Goal: Information Seeking & Learning: Learn about a topic

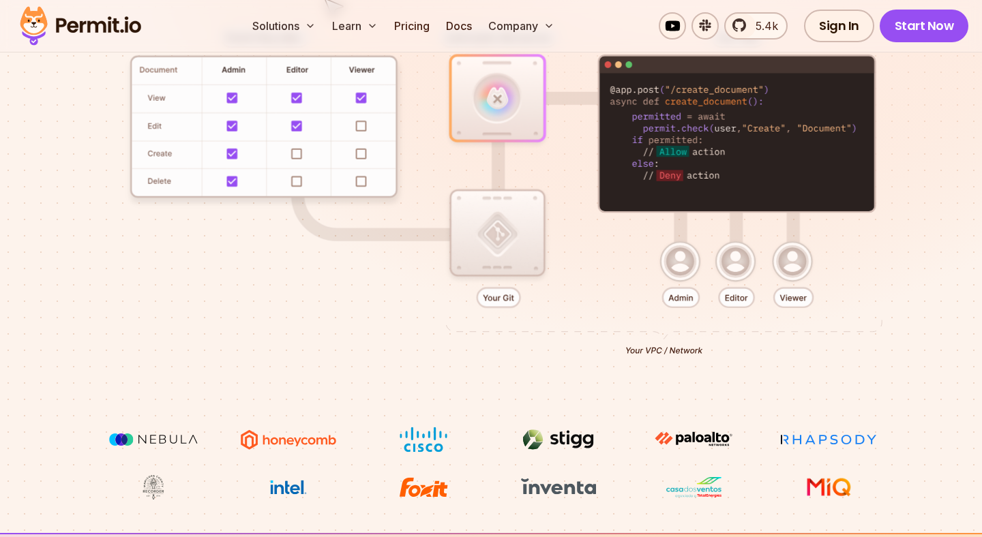
scroll to position [373, 0]
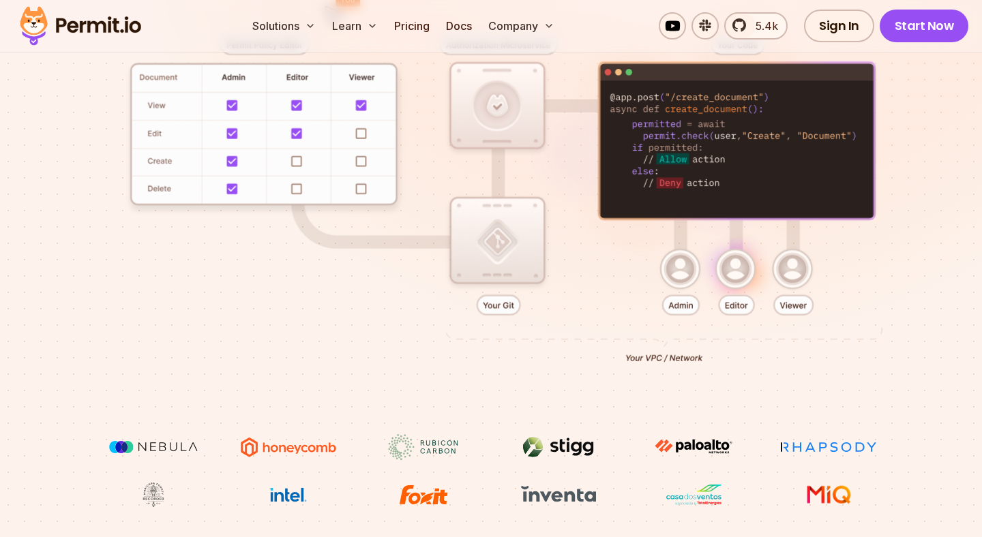
click at [931, 195] on div at bounding box center [491, 194] width 916 height 480
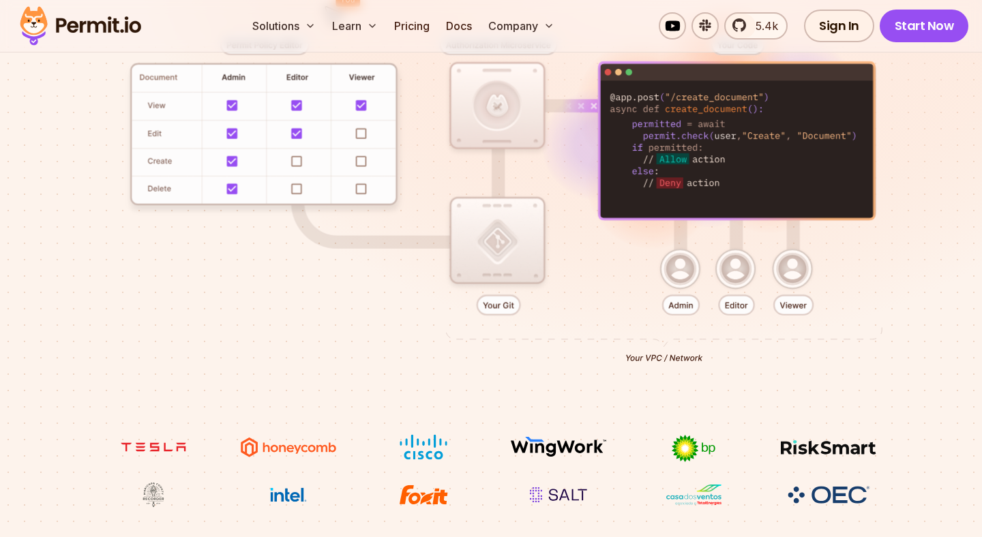
click at [931, 195] on div at bounding box center [491, 194] width 916 height 480
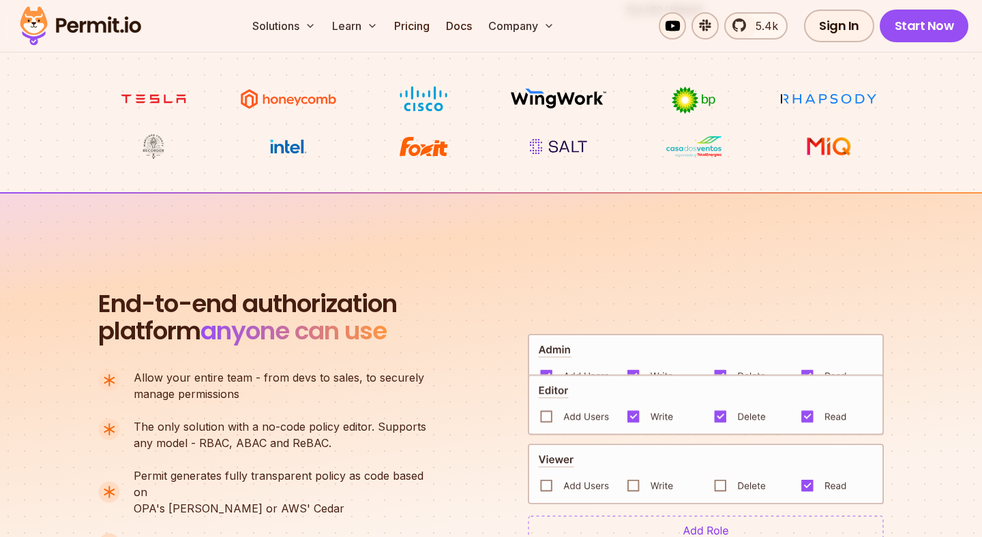
scroll to position [722, 0]
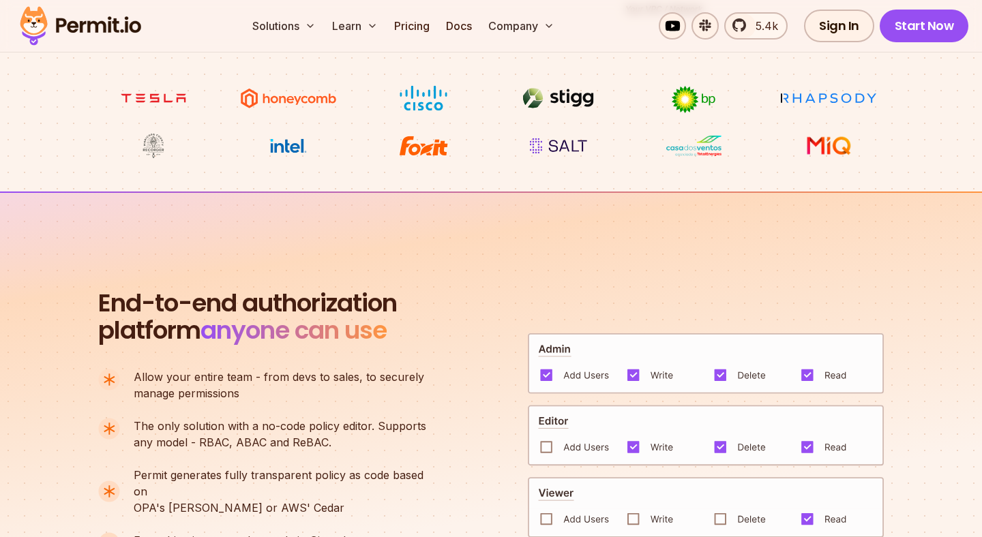
click at [931, 195] on section "End-to-end authorization platform anyone can use A no-code authorization platfo…" at bounding box center [491, 440] width 982 height 496
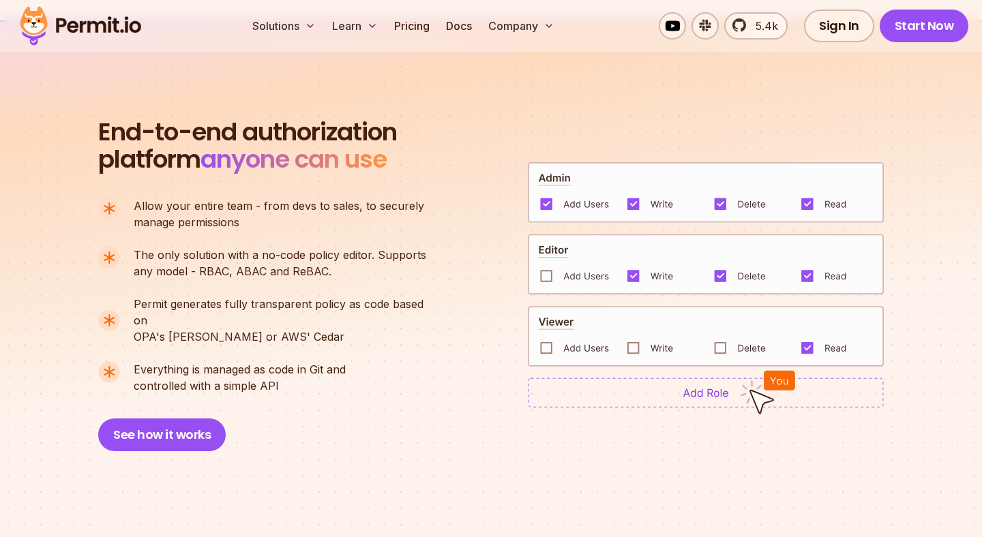
scroll to position [923, 0]
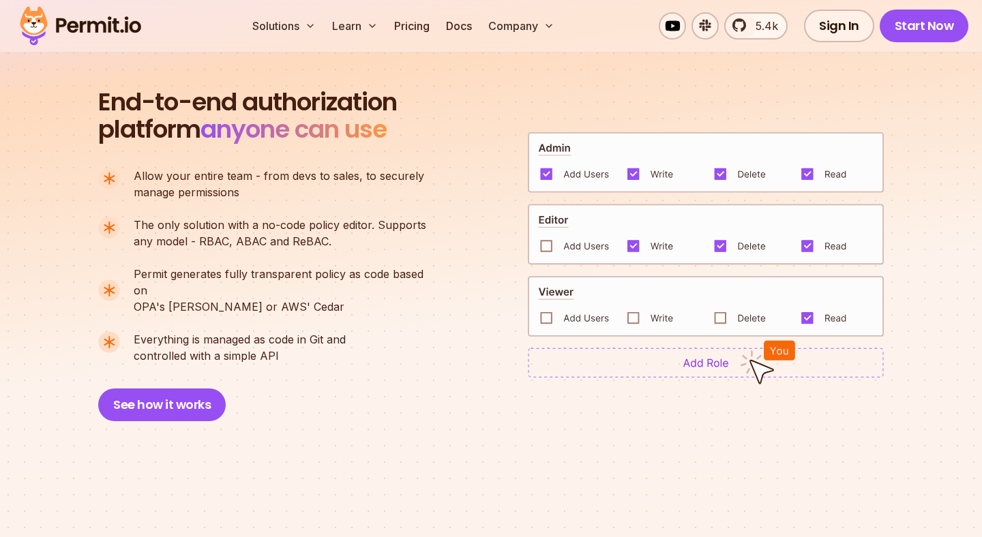
click at [931, 195] on section "End-to-end authorization platform anyone can use A no-code authorization platfo…" at bounding box center [491, 238] width 982 height 496
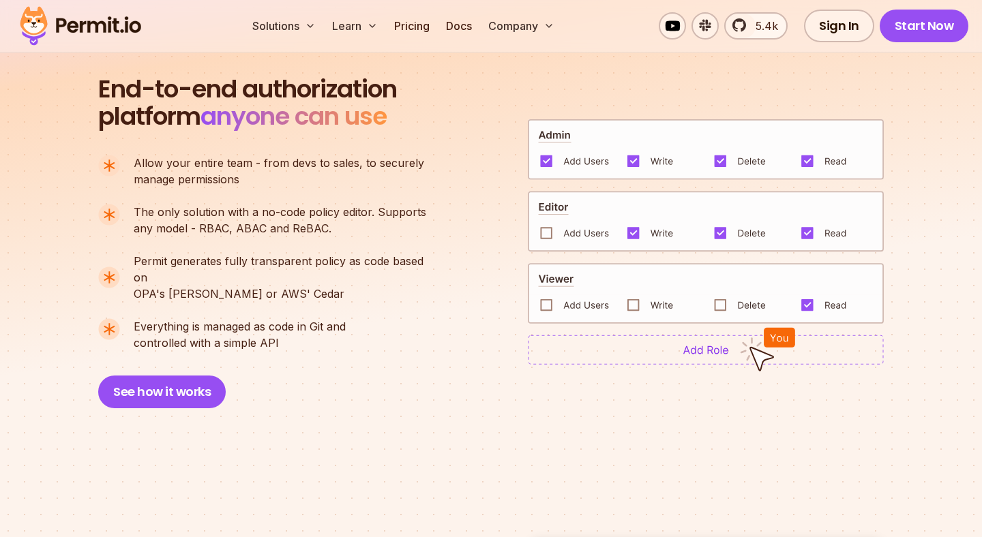
scroll to position [942, 0]
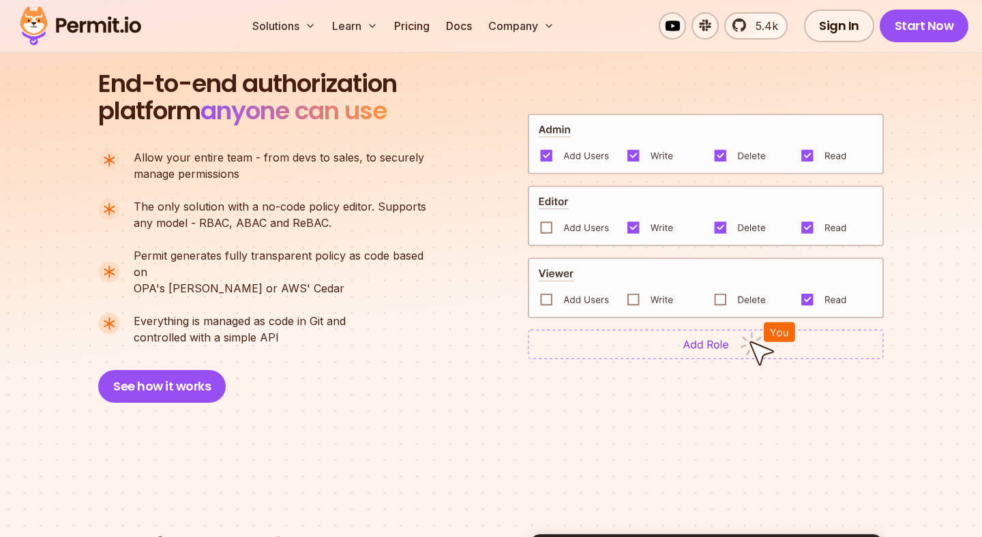
click at [931, 195] on section "End-to-end authorization platform anyone can use A no-code authorization platfo…" at bounding box center [491, 220] width 982 height 496
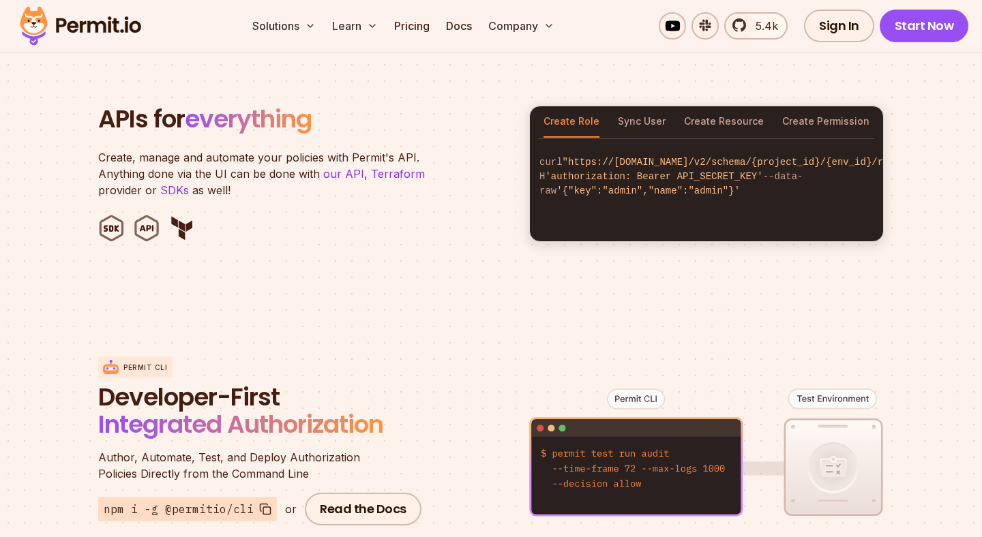
scroll to position [1374, 0]
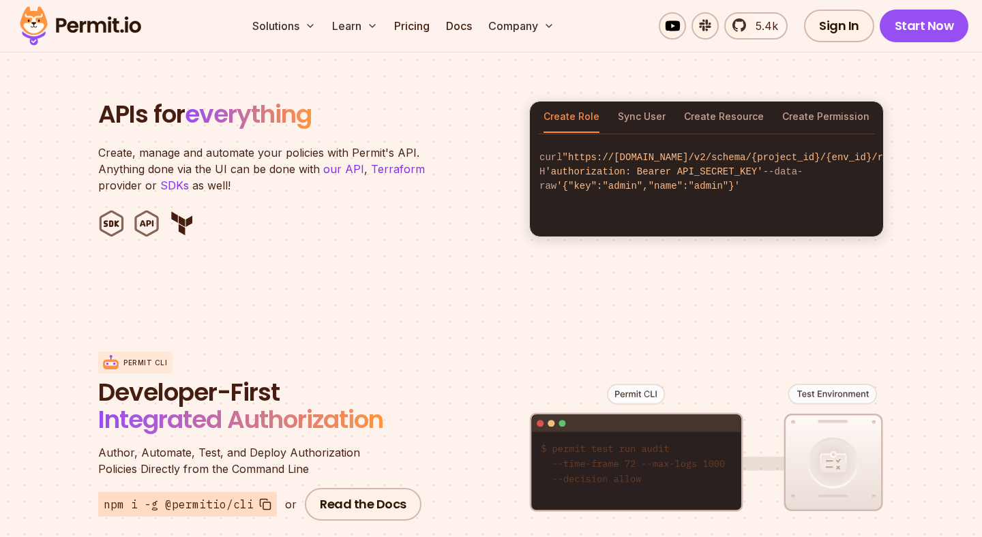
click at [931, 195] on section "APIs for everything Create, manage and automate your policies with Permit's API…" at bounding box center [491, 168] width 982 height 267
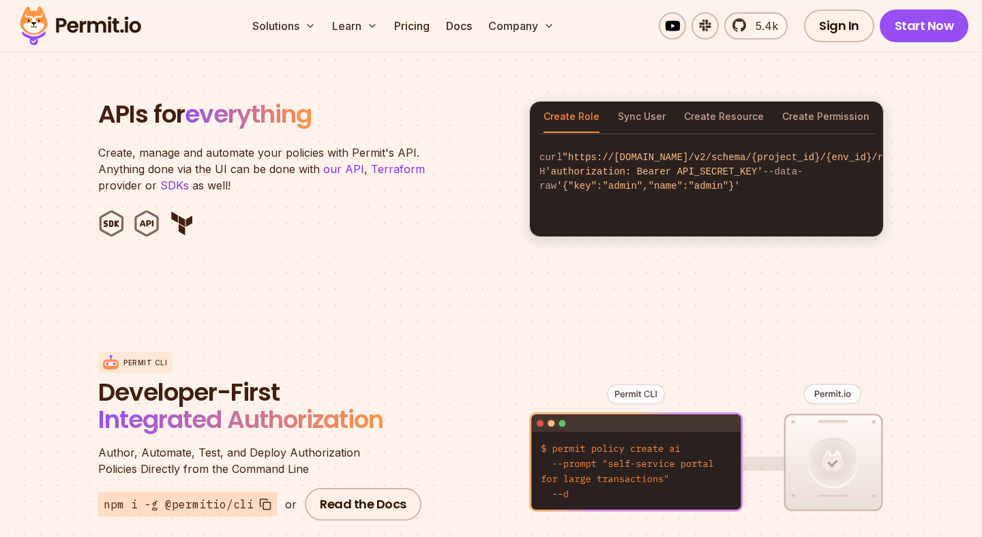
click at [922, 166] on section "APIs for everything Create, manage and automate your policies with Permit's API…" at bounding box center [491, 168] width 982 height 267
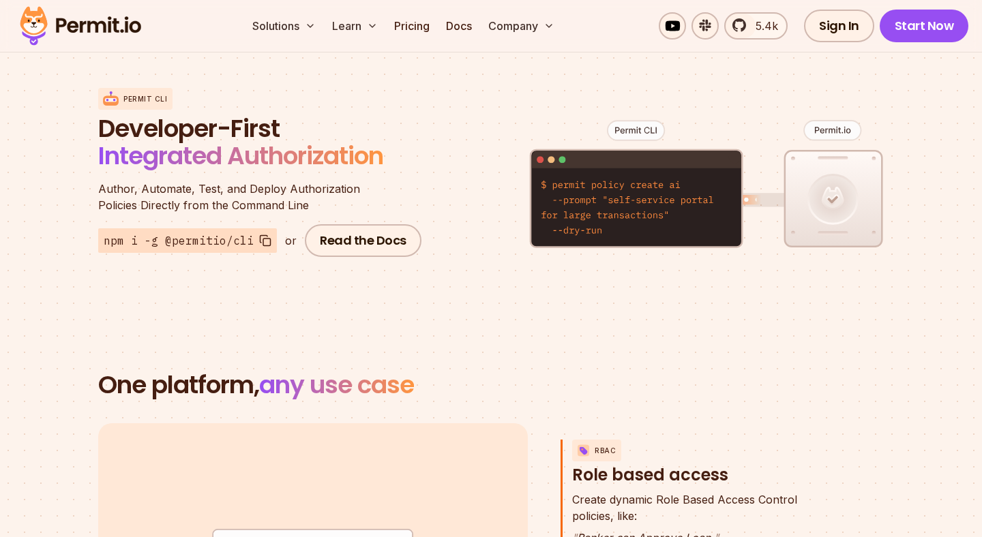
scroll to position [1638, 0]
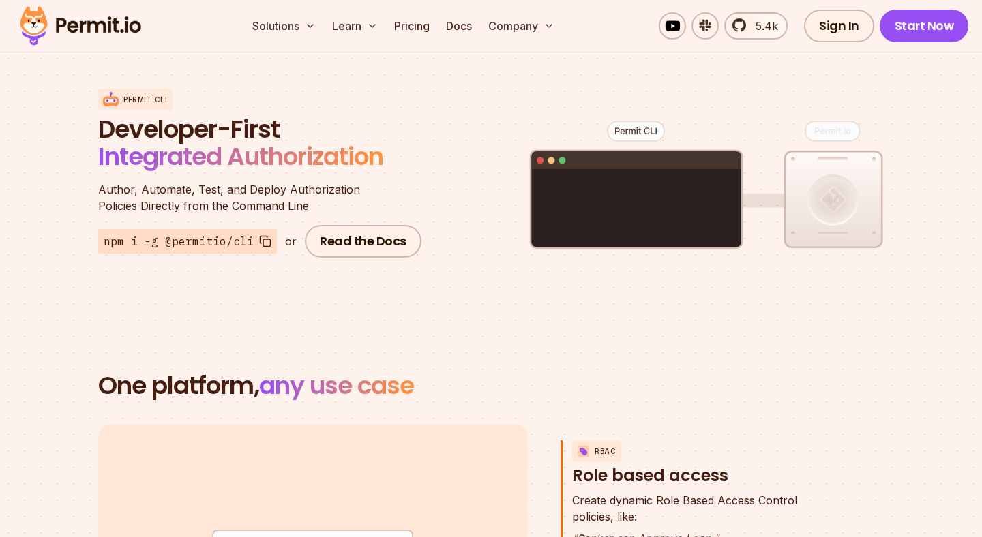
click at [922, 166] on section "Permit CLI Developer-First Integrated Authorization Author, Automate, Test, and…" at bounding box center [491, 174] width 982 height 268
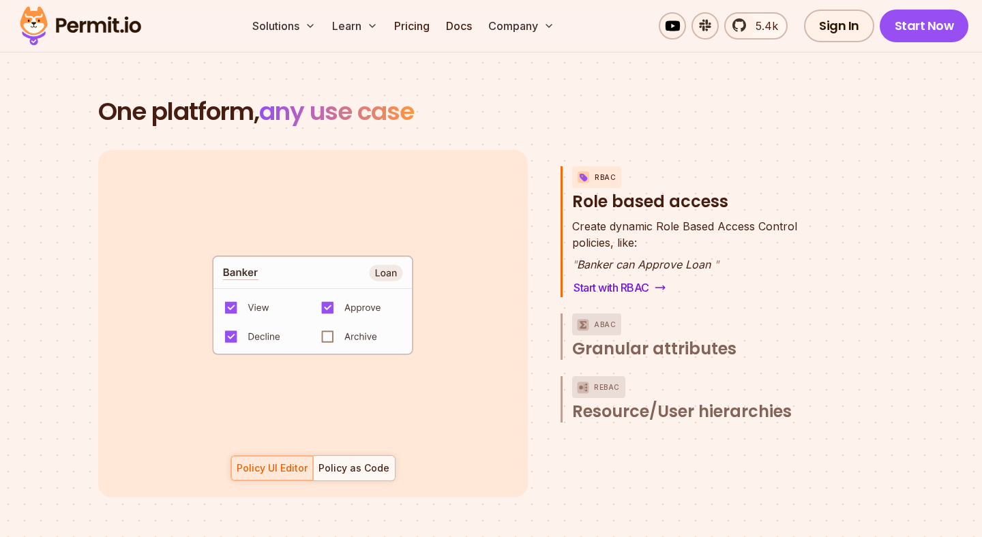
scroll to position [1934, 0]
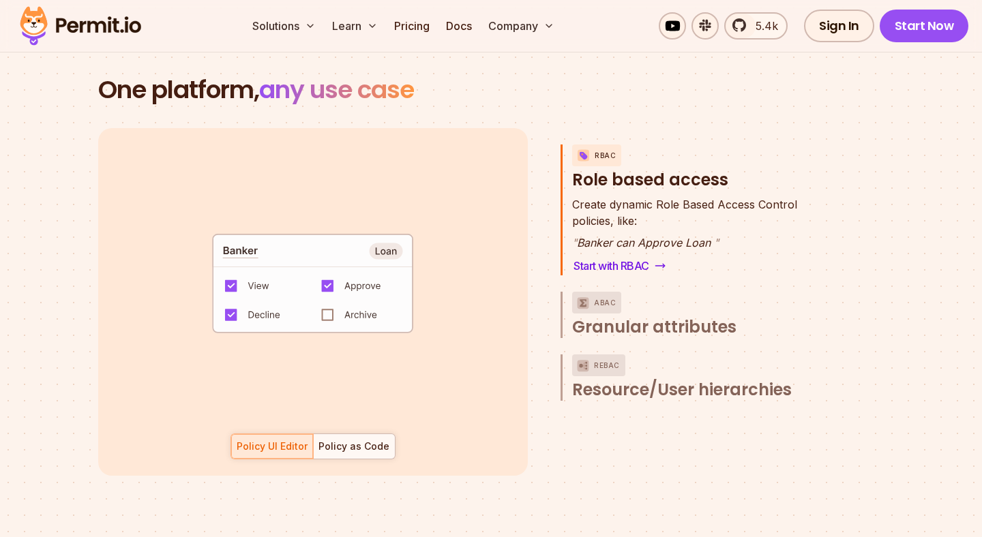
click at [922, 166] on section "One platform, any use case RBAC Role based access default allow := false allow …" at bounding box center [491, 292] width 982 height 563
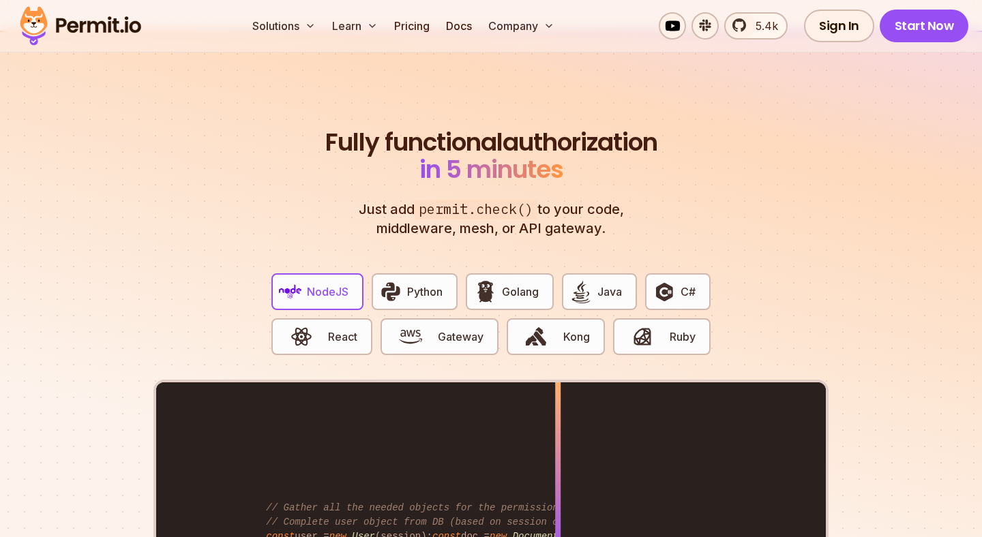
click at [922, 164] on section "Fully functional authorization in 5 minutes Just add permit.check() to your cod…" at bounding box center [491, 457] width 982 height 852
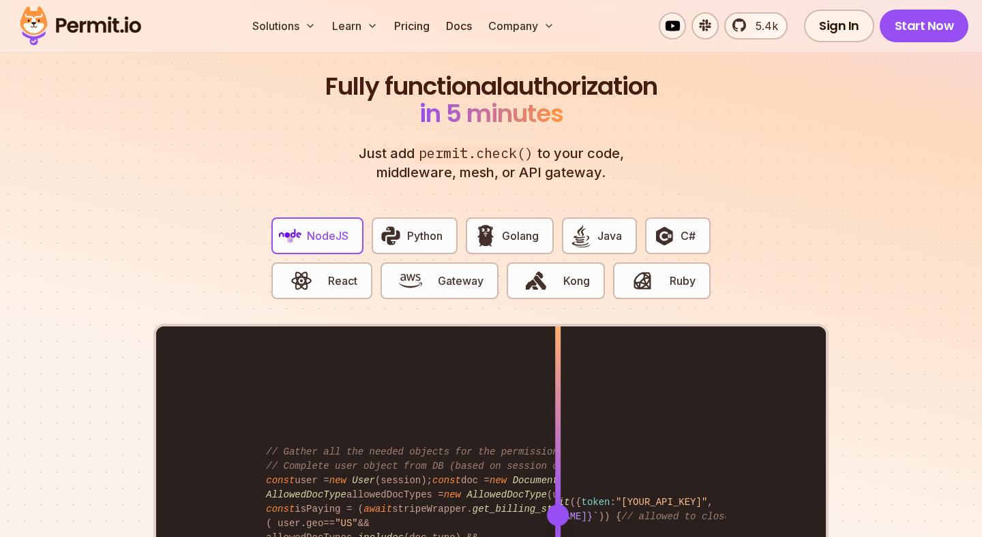
click at [921, 165] on section "Fully functional authorization in 5 minutes Just add permit.check() to your cod…" at bounding box center [491, 401] width 982 height 852
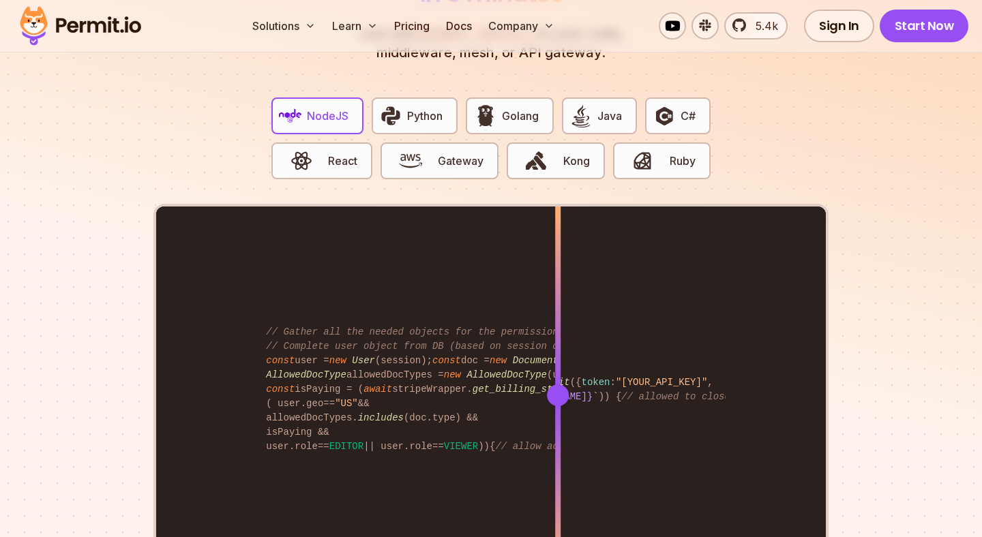
scroll to position [2654, 0]
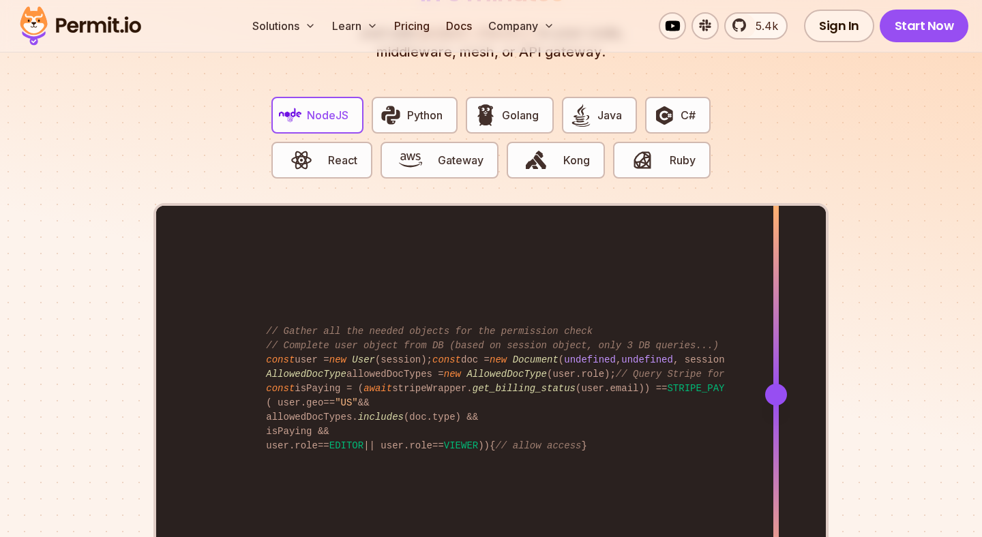
drag, startPoint x: 554, startPoint y: 378, endPoint x: 776, endPoint y: 372, distance: 221.7
click at [776, 384] on div at bounding box center [776, 395] width 22 height 22
click at [915, 353] on section "Fully functional authorization in 5 minutes Just add permit.check() to your cod…" at bounding box center [491, 280] width 982 height 852
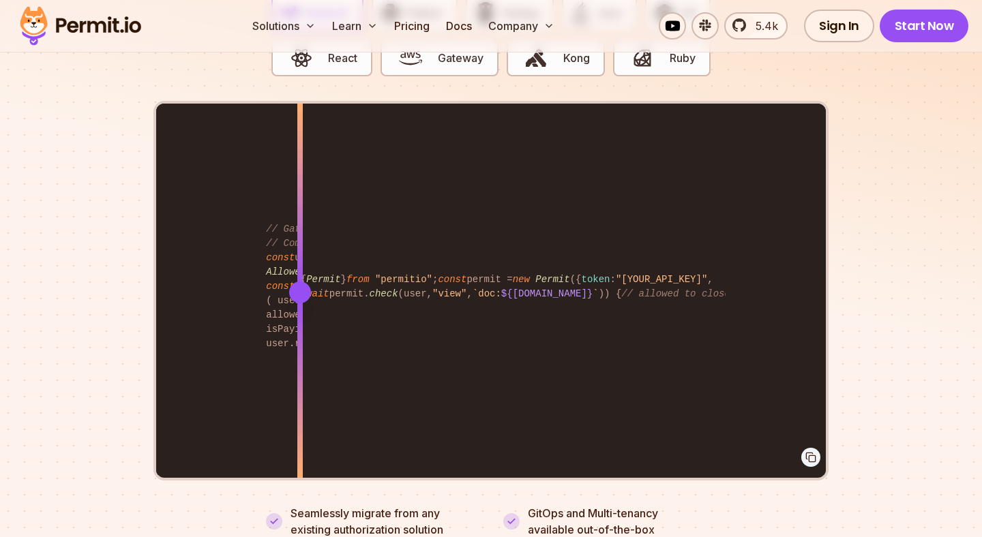
drag, startPoint x: 781, startPoint y: 275, endPoint x: 275, endPoint y: 318, distance: 507.8
click at [297, 318] on div at bounding box center [299, 292] width 5 height 376
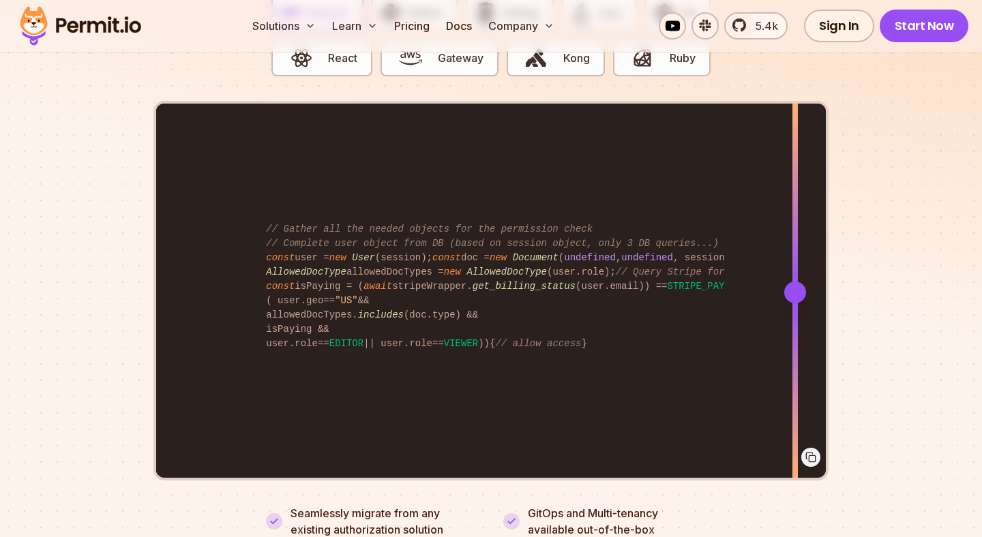
drag, startPoint x: 273, startPoint y: 270, endPoint x: 795, endPoint y: 331, distance: 525.1
click at [795, 331] on div at bounding box center [794, 292] width 5 height 376
click at [908, 317] on section "Fully functional authorization in 5 minutes Just add permit.check() to your cod…" at bounding box center [491, 178] width 982 height 852
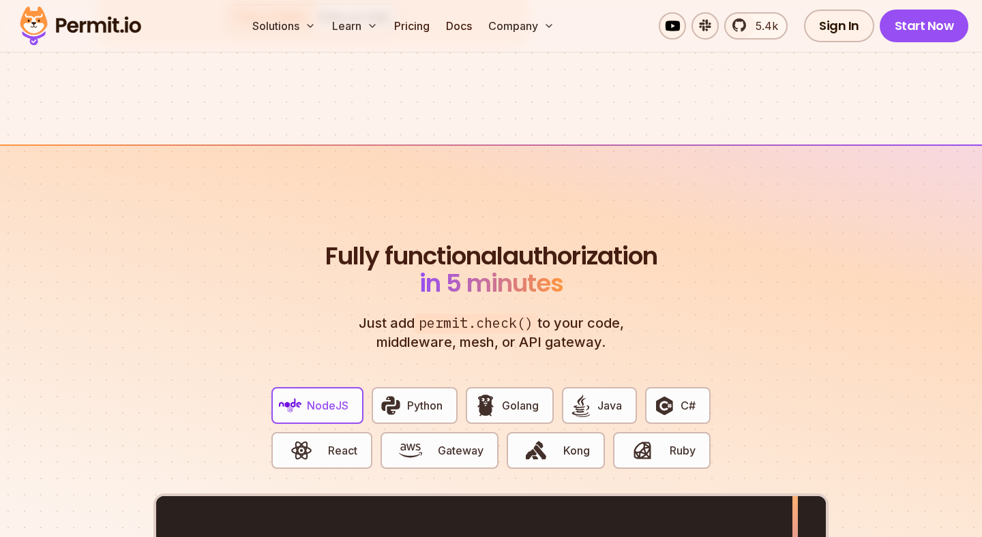
scroll to position [2422, 0]
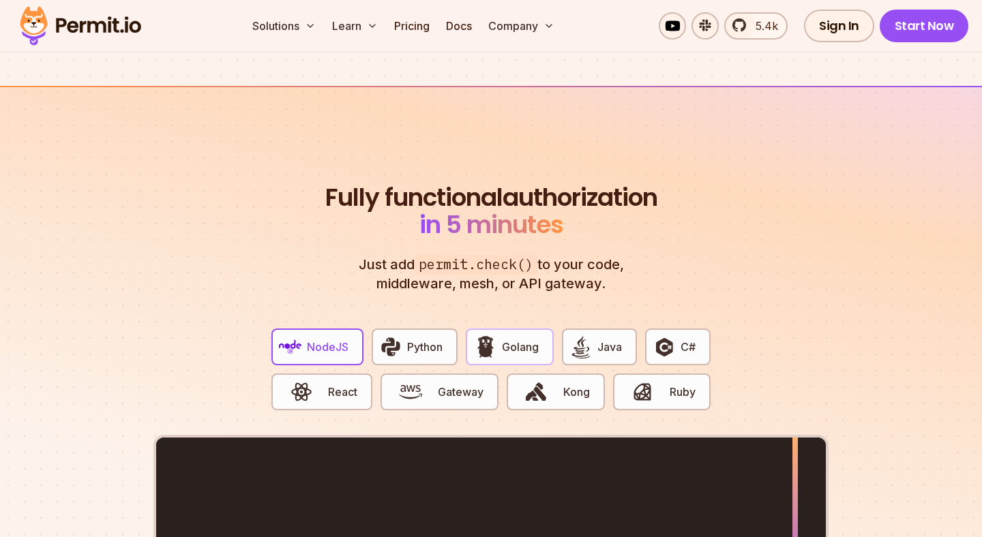
click at [490, 340] on img "button" at bounding box center [485, 346] width 23 height 23
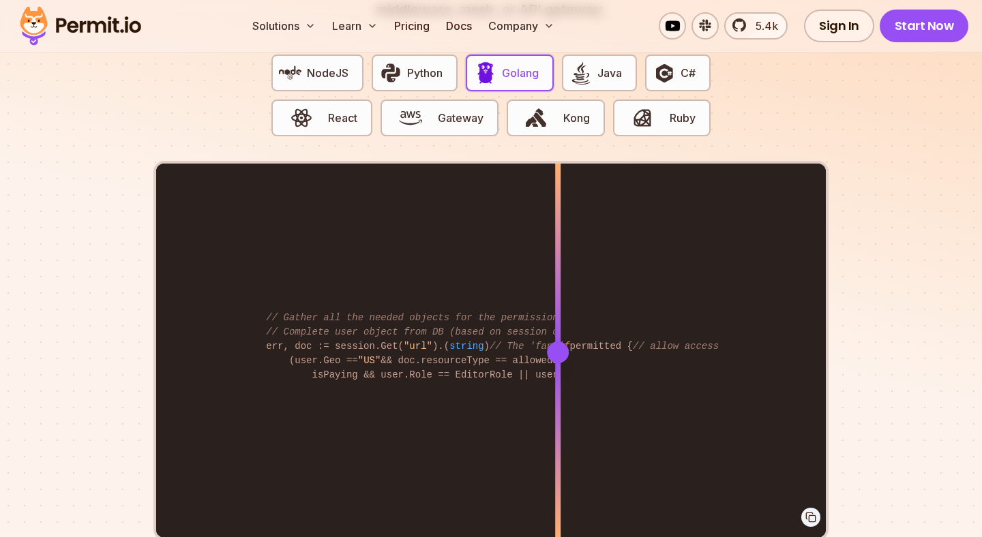
scroll to position [2703, 0]
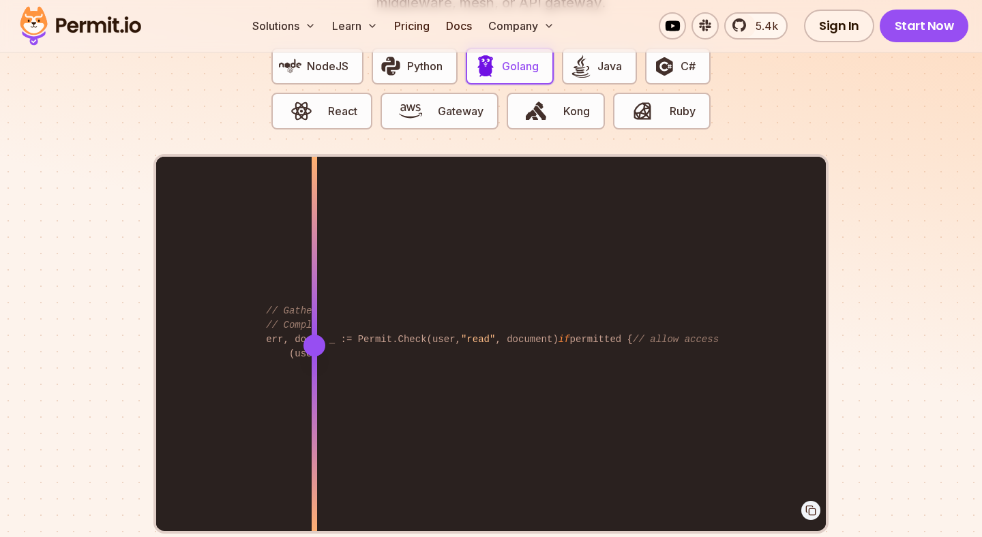
drag, startPoint x: 552, startPoint y: 324, endPoint x: 314, endPoint y: 371, distance: 242.6
click at [314, 371] on div at bounding box center [314, 345] width 5 height 376
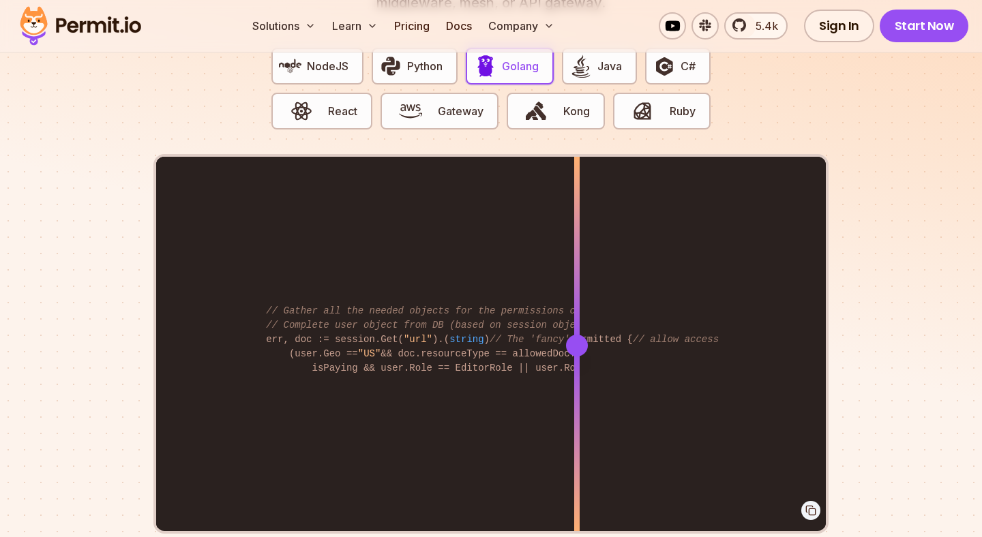
drag, startPoint x: 314, startPoint y: 371, endPoint x: 597, endPoint y: 386, distance: 283.3
click at [580, 386] on div at bounding box center [576, 440] width 5 height 188
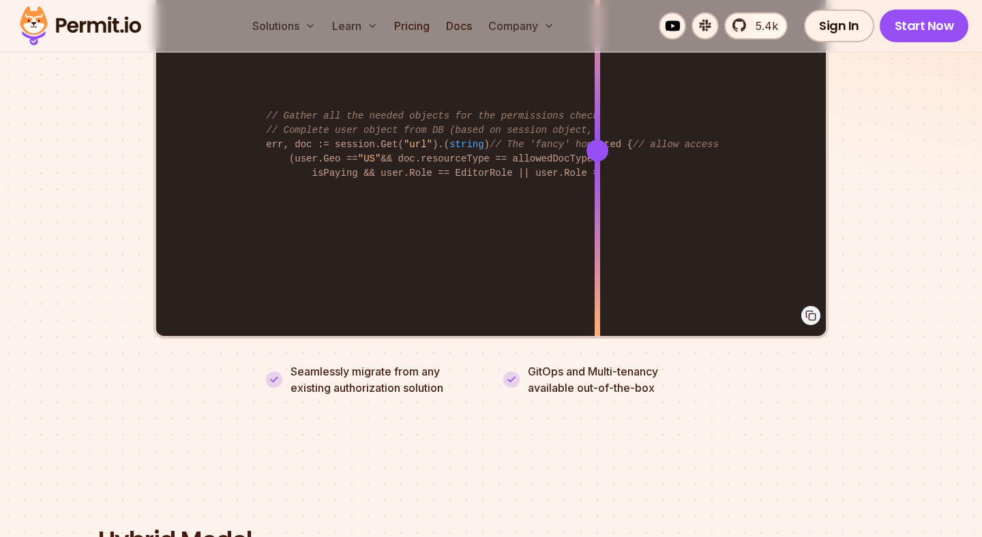
scroll to position [2937, 0]
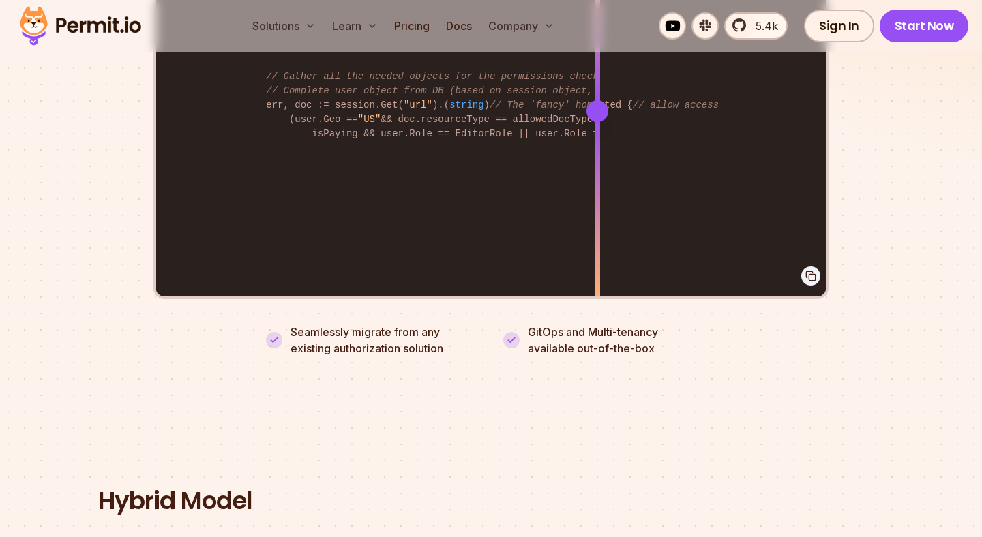
click at [805, 271] on icon at bounding box center [810, 276] width 11 height 11
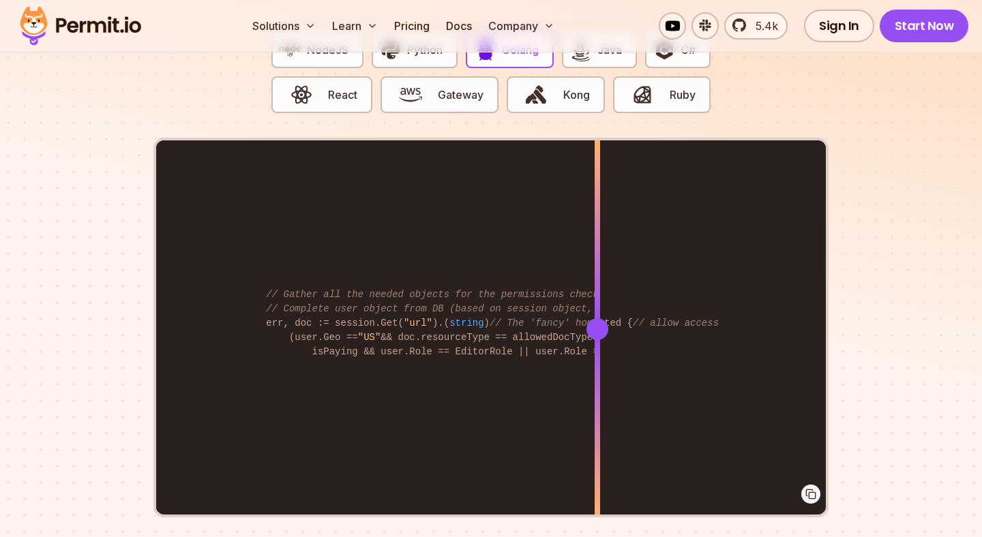
scroll to position [2720, 0]
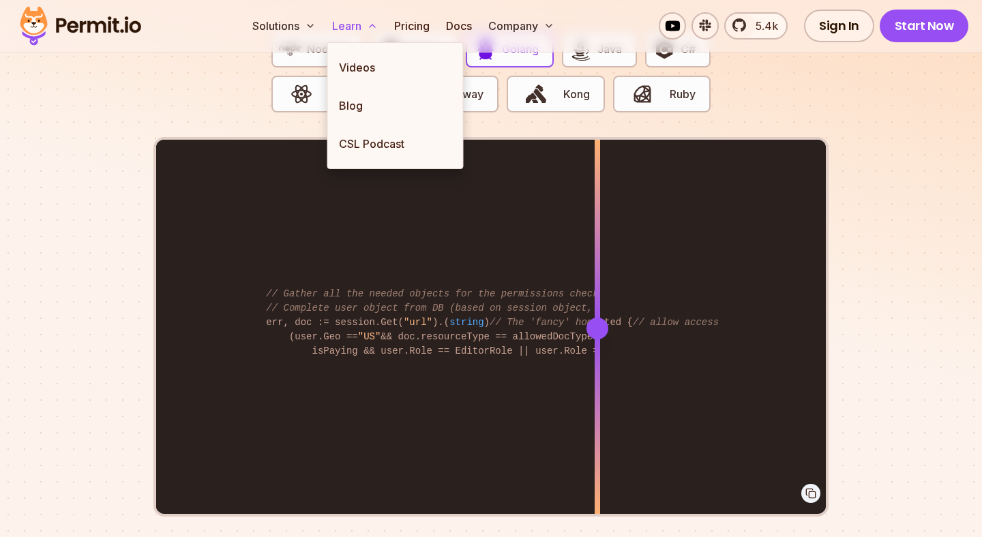
click at [352, 30] on button "Learn" at bounding box center [355, 25] width 57 height 27
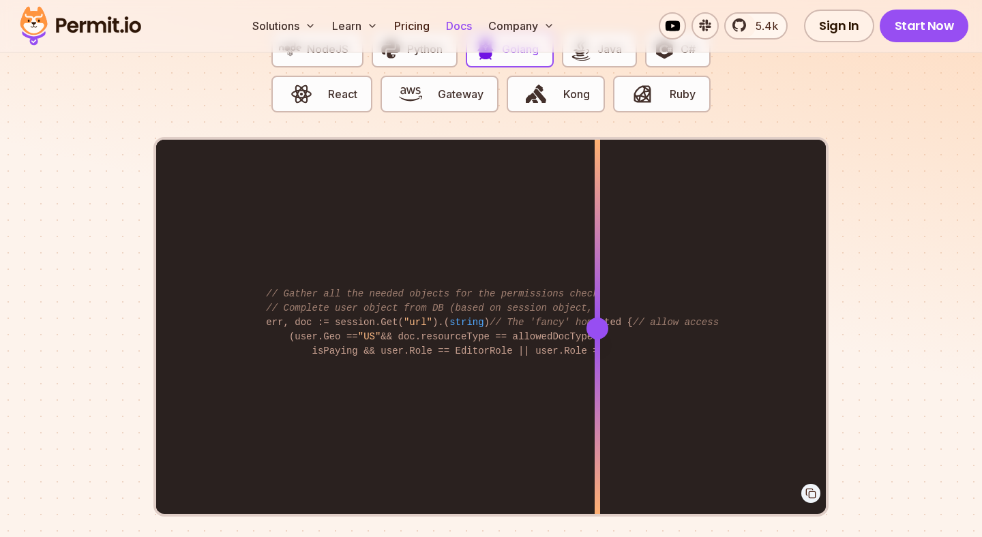
click at [462, 28] on link "Docs" at bounding box center [458, 25] width 37 height 27
